Goal: Task Accomplishment & Management: Use online tool/utility

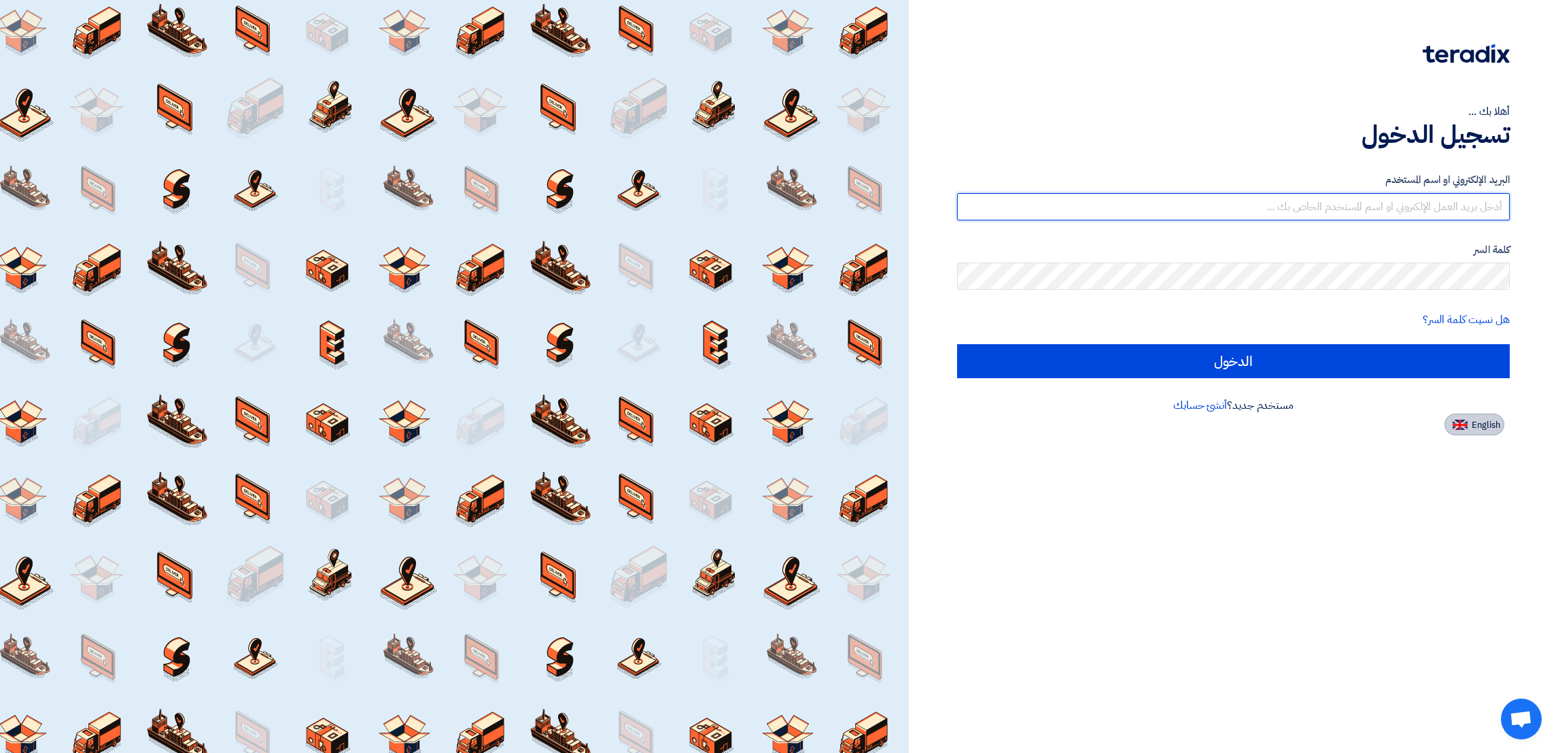
type input "[EMAIL_ADDRESS][DOMAIN_NAME]"
click at [1486, 421] on span "English" at bounding box center [1486, 425] width 29 height 10
type input "Sign in"
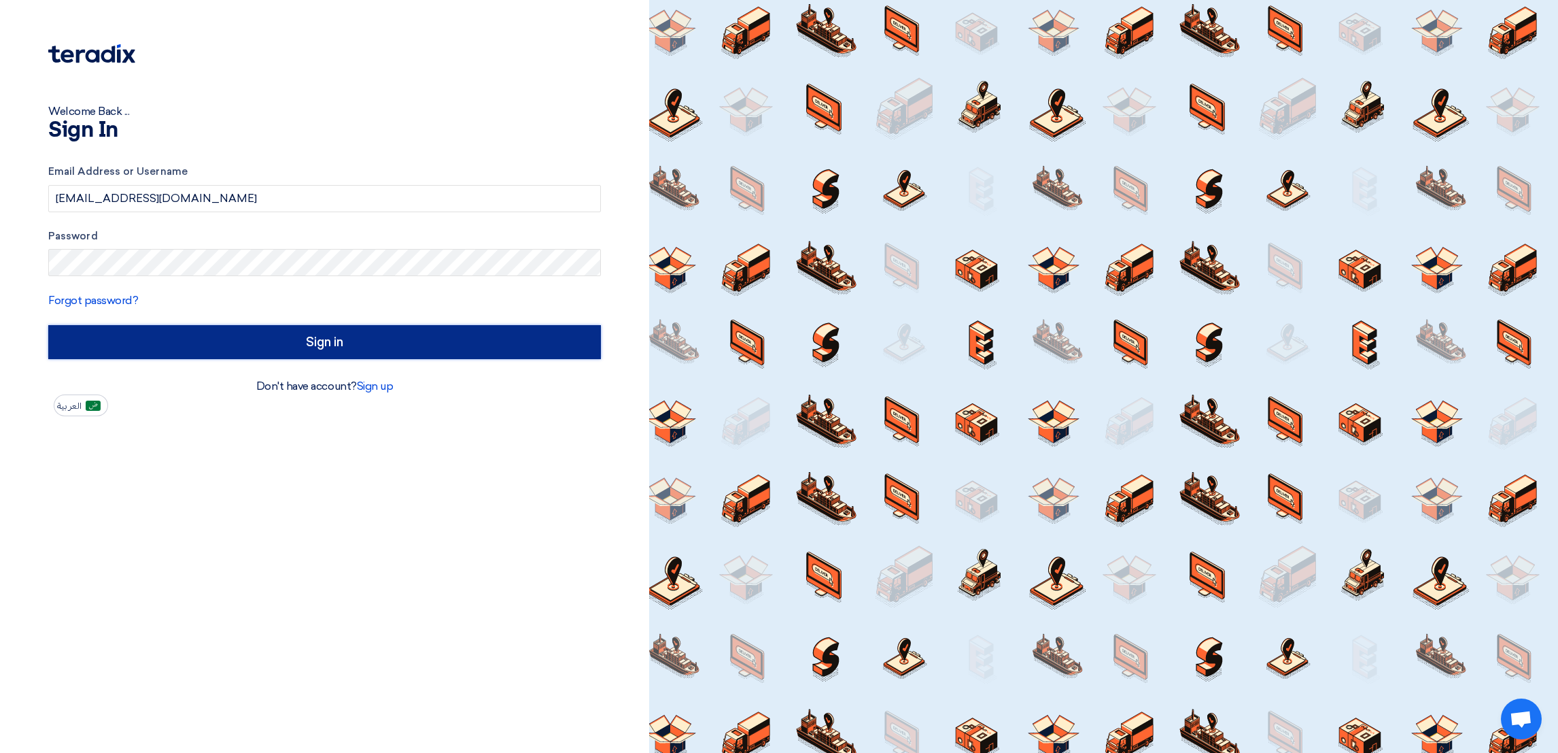
click at [352, 340] on input "Sign in" at bounding box center [324, 342] width 553 height 34
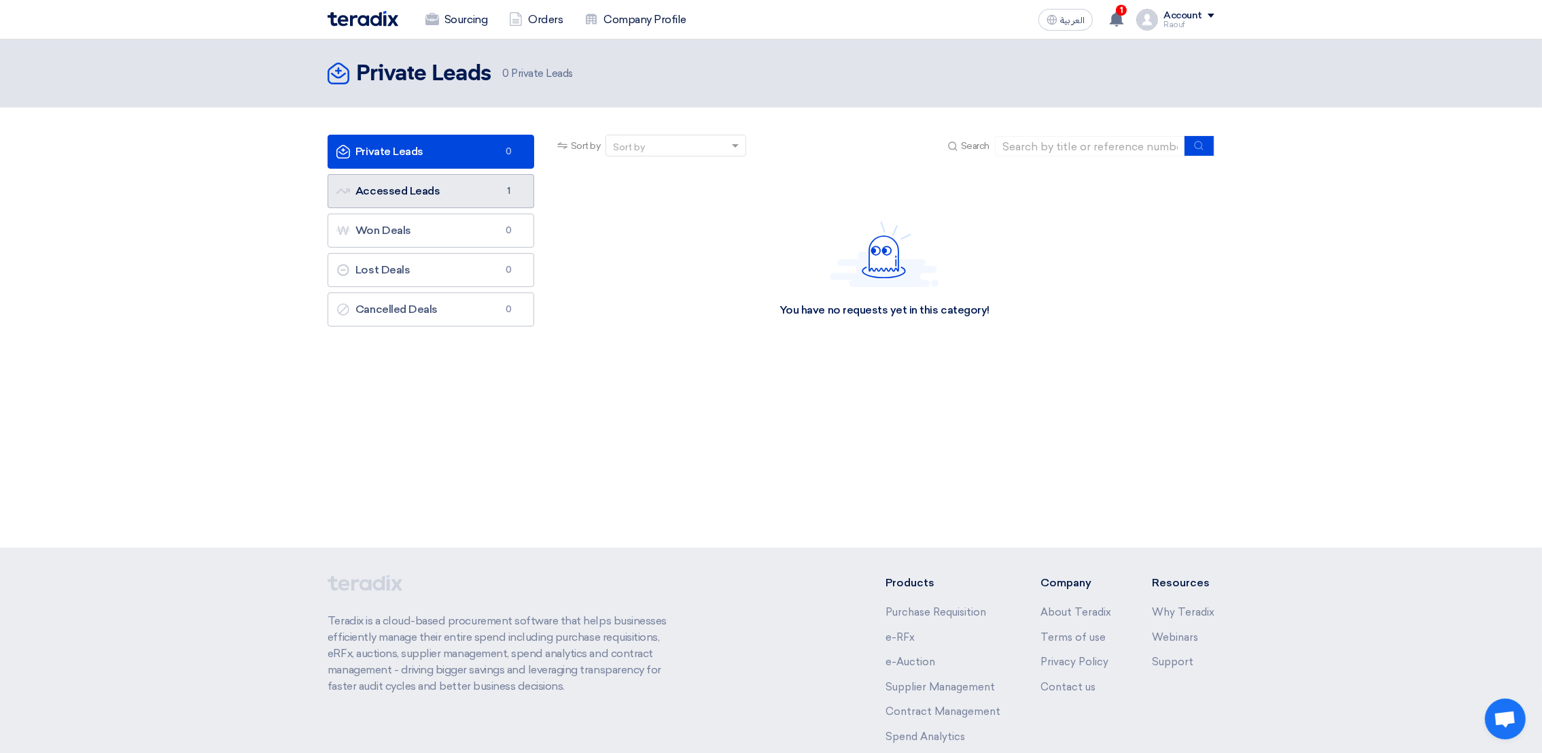
click at [433, 199] on link "Accessed Leads Accessed Leads 1" at bounding box center [431, 191] width 207 height 34
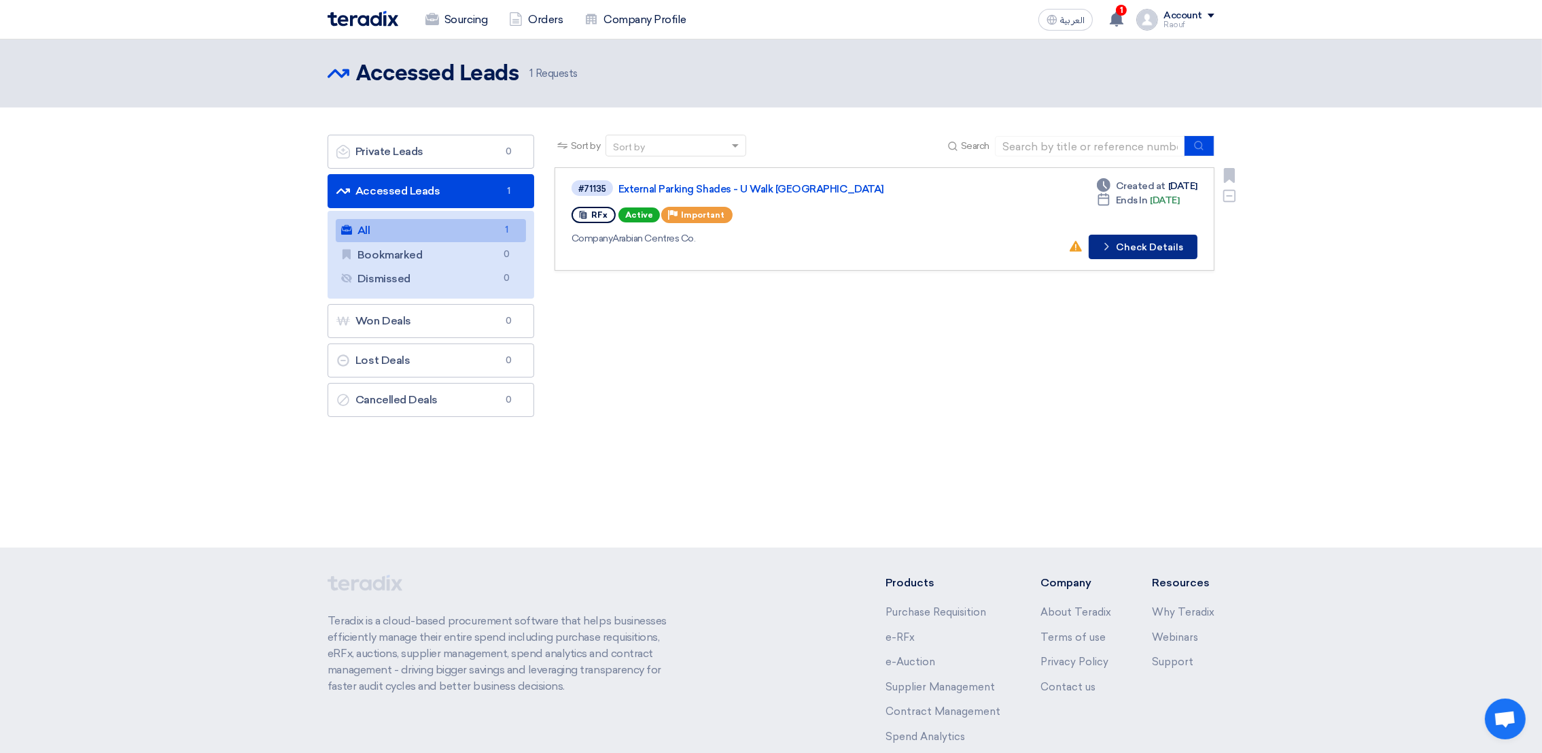
click at [1147, 236] on button "Check details Check Details" at bounding box center [1143, 247] width 109 height 24
